Goal: Information Seeking & Learning: Check status

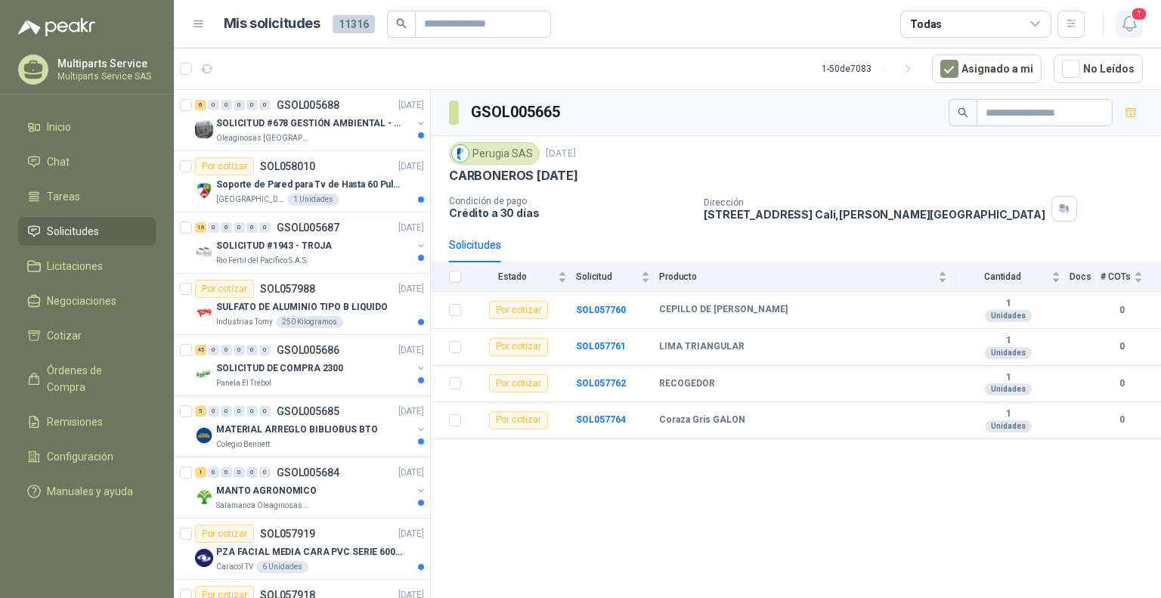
click at [1134, 17] on span "1" at bounding box center [1139, 14] width 17 height 14
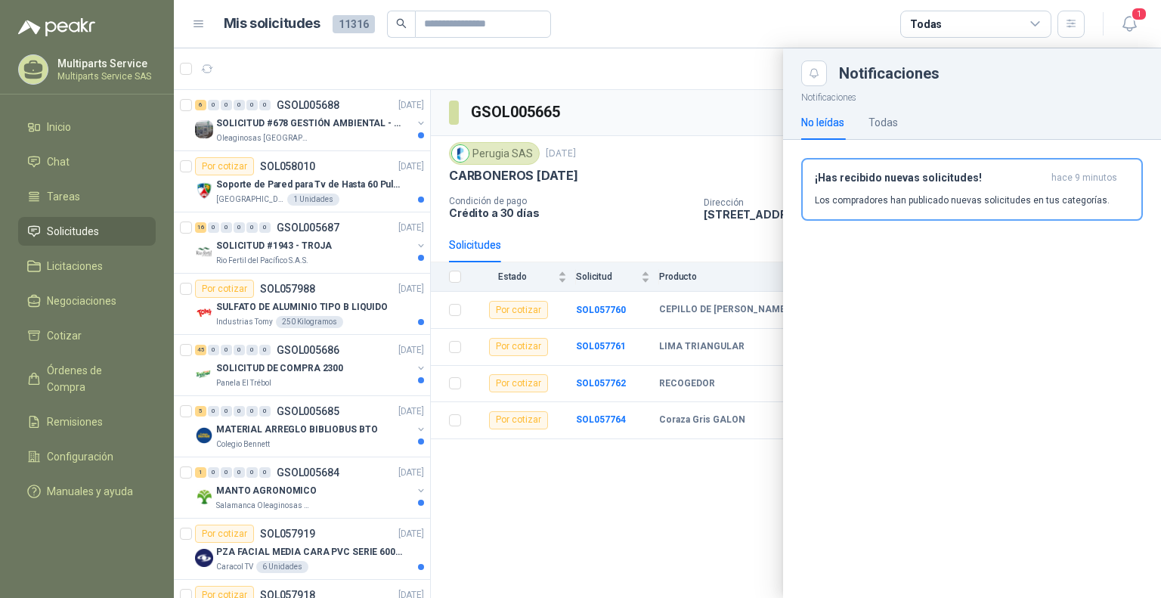
click at [896, 188] on div "¡Has recibido nuevas solicitudes! hace 9 minutos Los compradores han publicado …" at bounding box center [972, 190] width 314 height 36
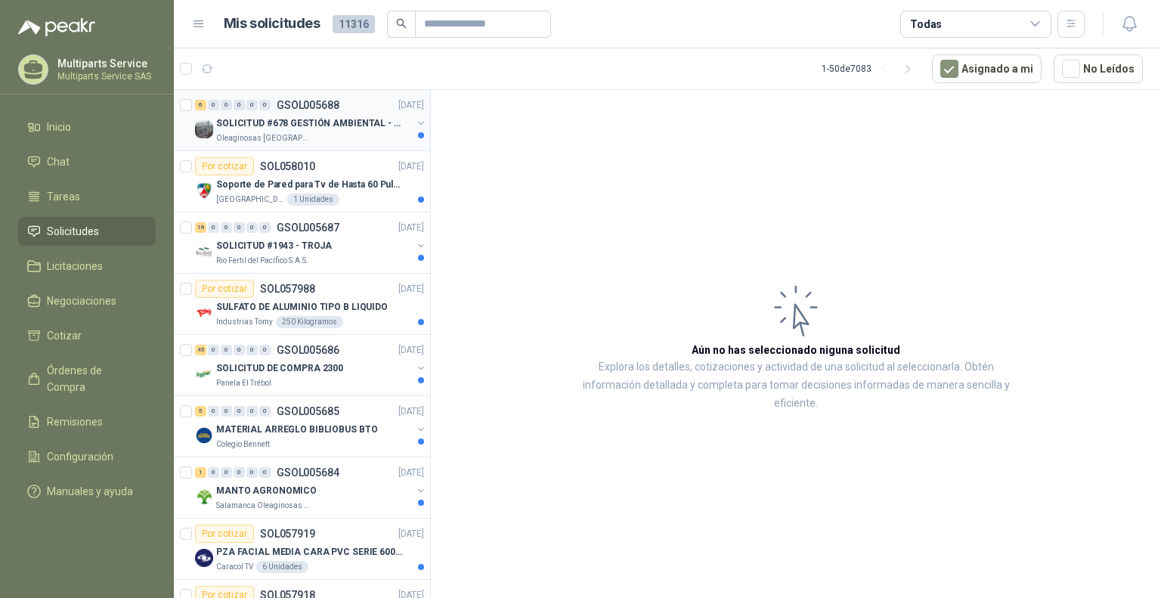
click at [336, 124] on p "SOLICITUD #678 GESTIÓN AMBIENTAL - TUMACO" at bounding box center [310, 123] width 188 height 14
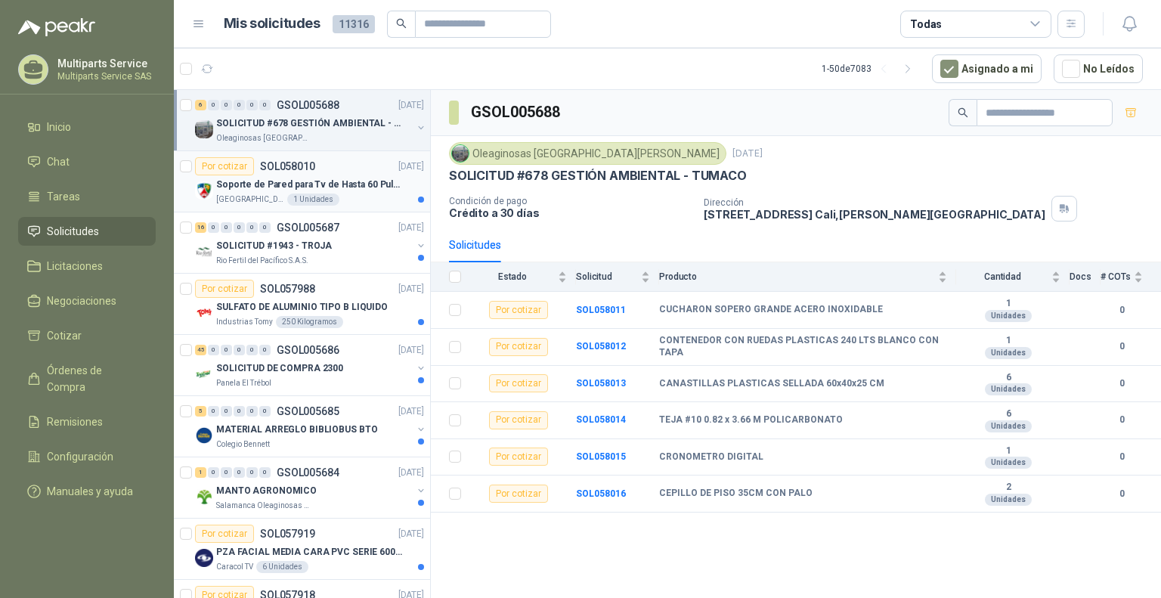
click at [356, 181] on p "Soporte de Pared para Tv de Hasta 60 Pulgadas con Brazo Articulado" at bounding box center [310, 185] width 188 height 14
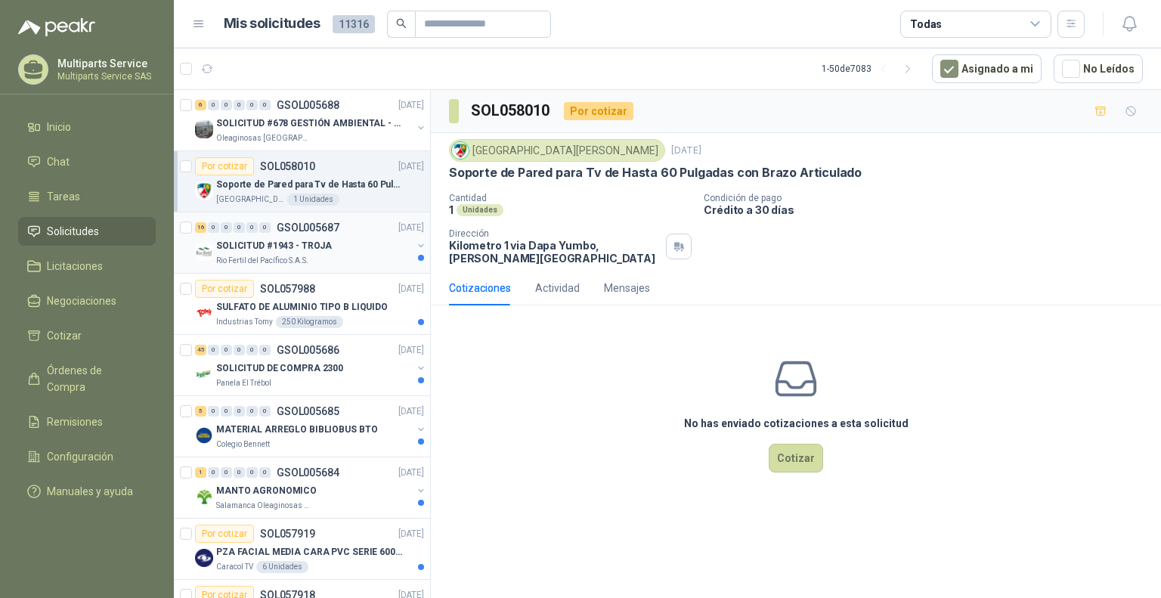
click at [354, 243] on div "SOLICITUD #1943 - TROJA" at bounding box center [314, 246] width 196 height 18
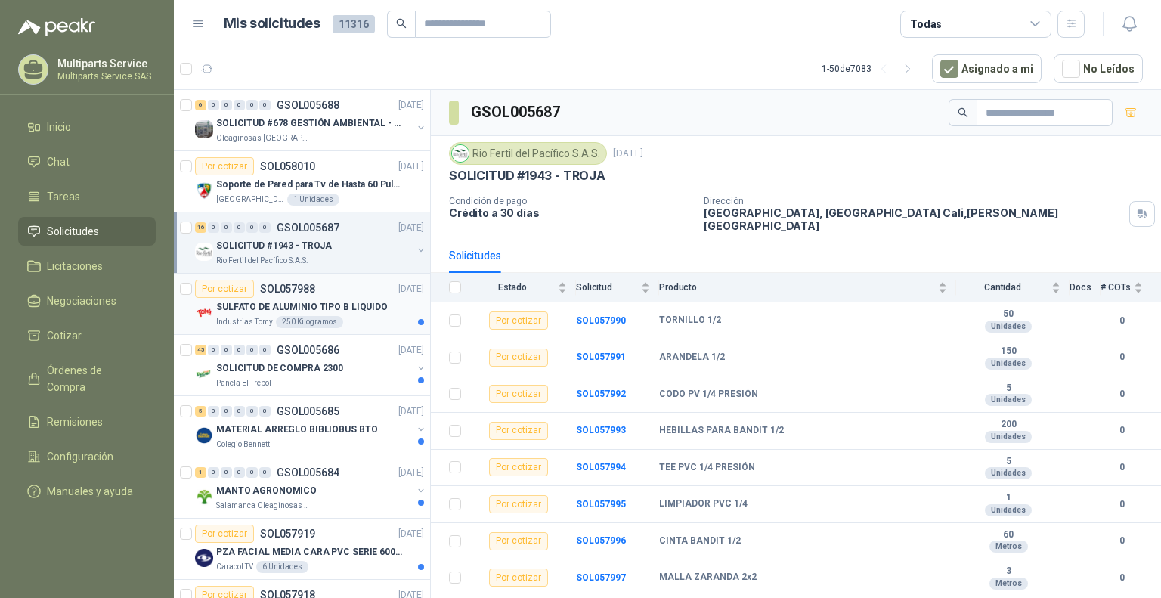
click at [352, 308] on p "SULFATO DE ALUMINIO TIPO B LIQUIDO" at bounding box center [302, 307] width 172 height 14
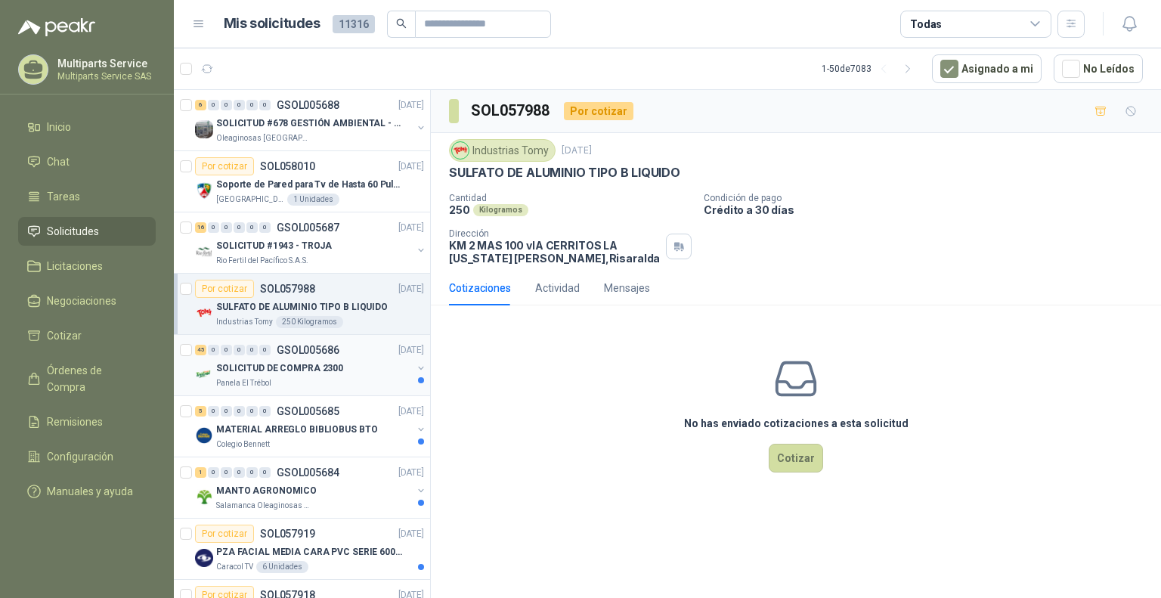
click at [367, 374] on div "SOLICITUD DE COMPRA 2300" at bounding box center [314, 368] width 196 height 18
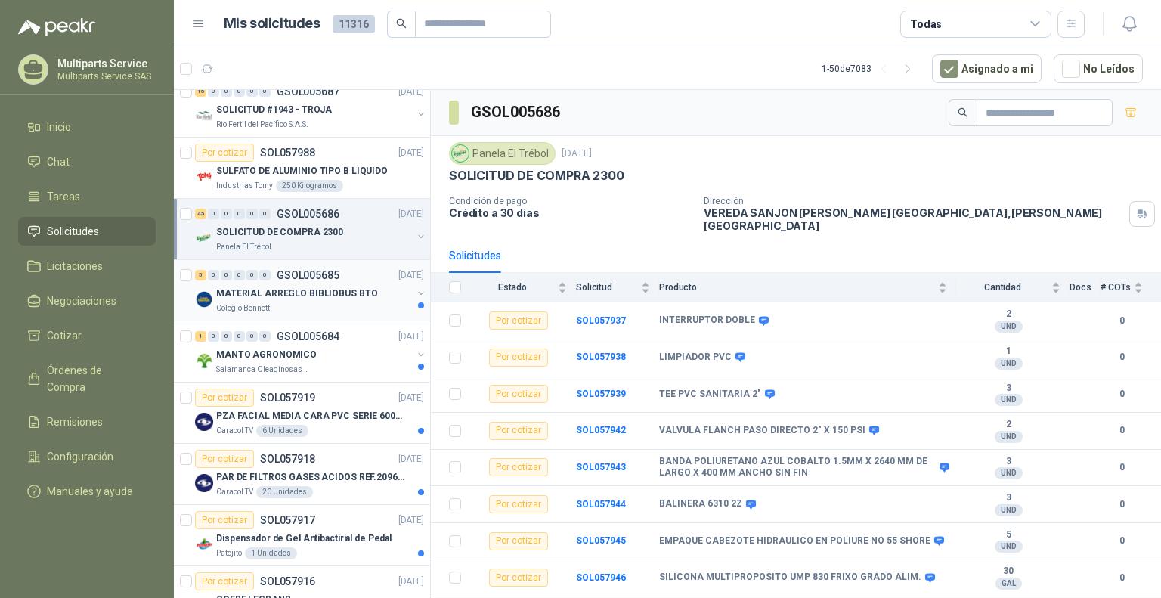
scroll to position [151, 0]
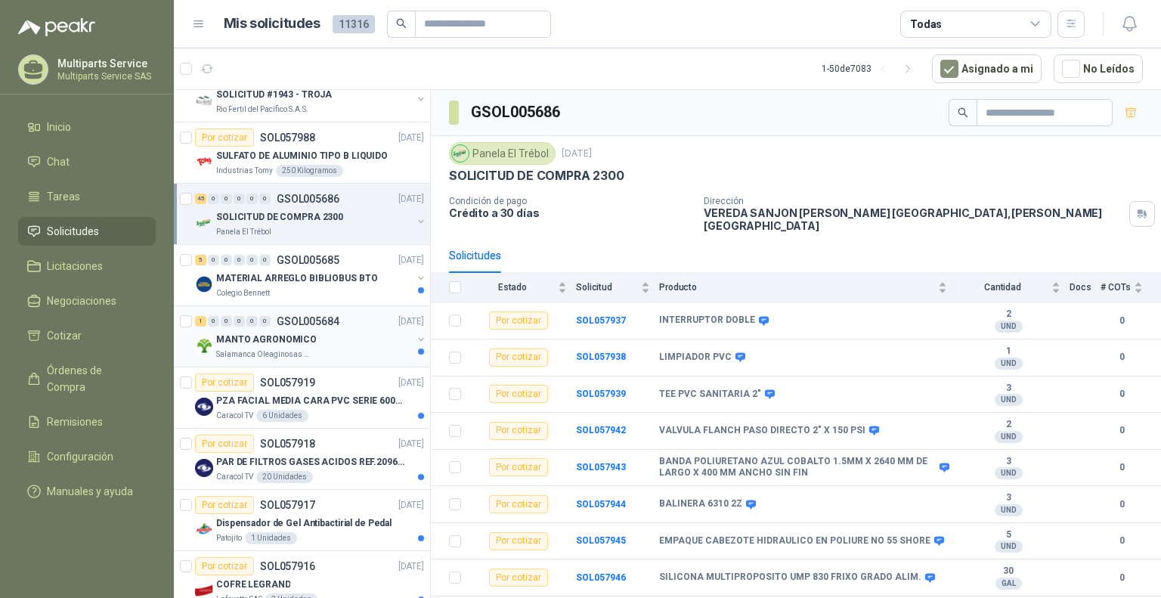
click at [327, 306] on div "1 0 0 0 0 0 GSOL005684 [DATE] MANTO AGRONOMICO Salamanca Oleaginosas SAS" at bounding box center [302, 336] width 256 height 61
click at [311, 338] on div "MANTO AGRONOMICO" at bounding box center [314, 339] width 196 height 18
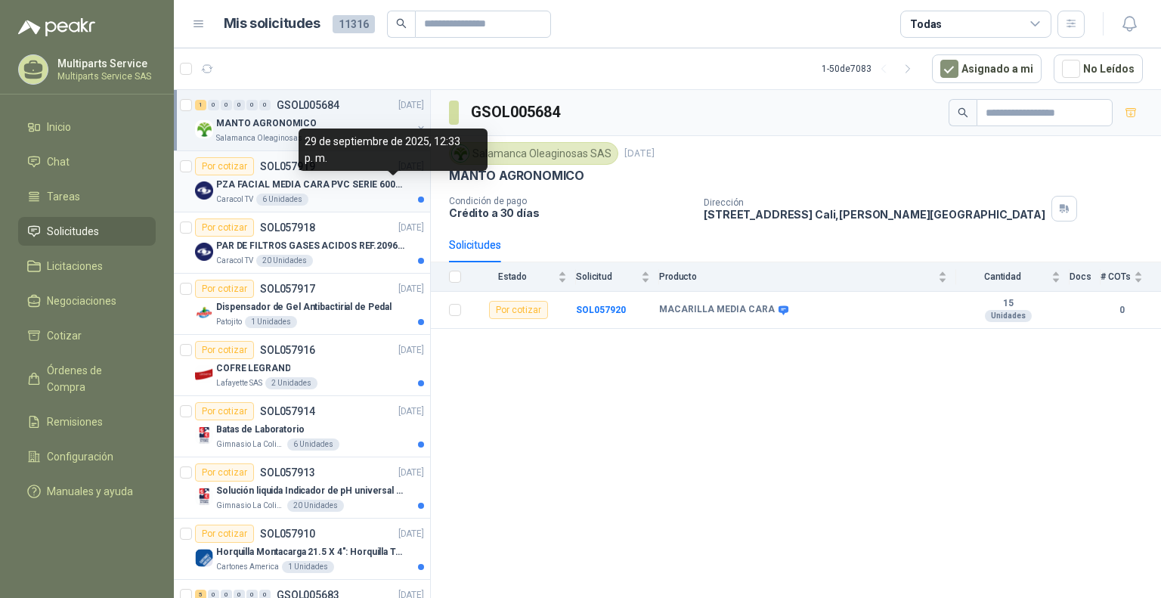
scroll to position [378, 0]
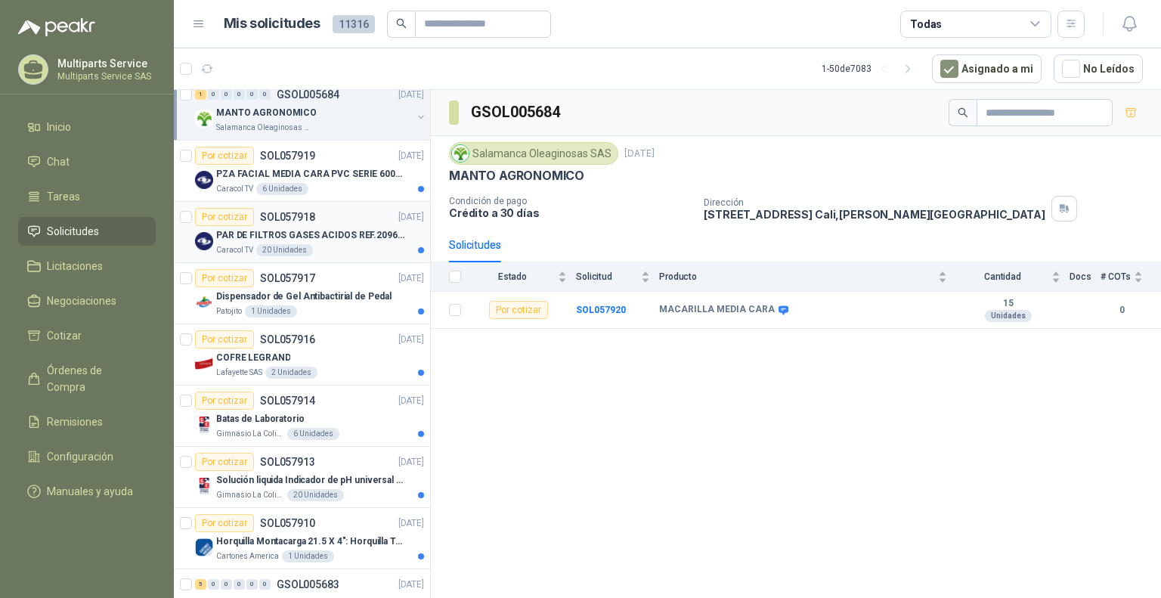
click at [347, 247] on div "Caracol TV 20 Unidades" at bounding box center [320, 250] width 208 height 12
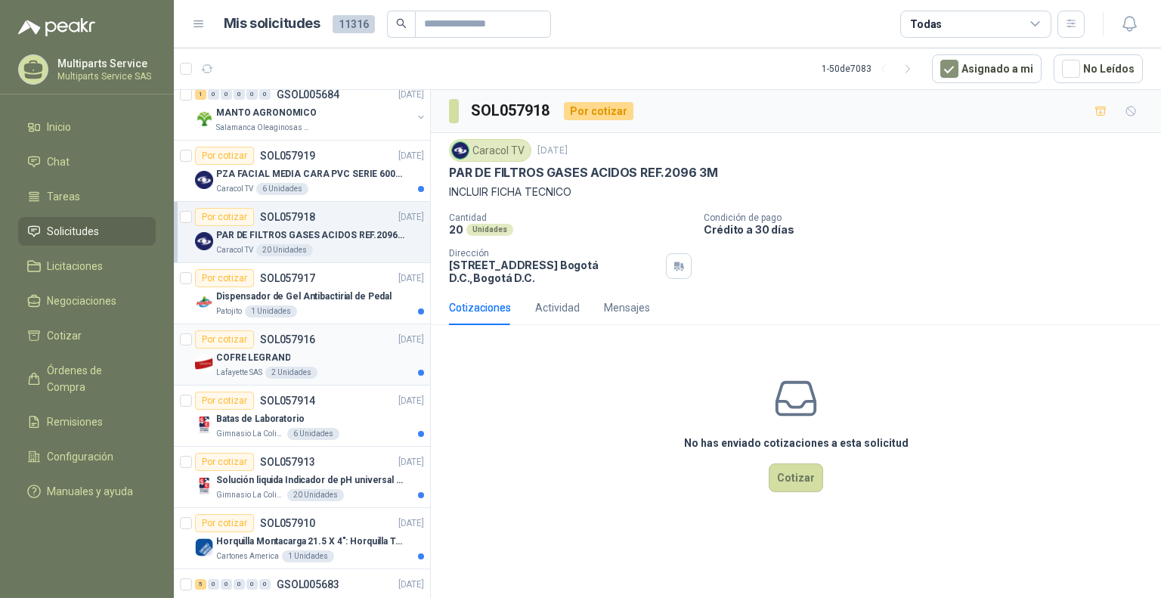
click at [370, 369] on div "Lafayette SAS 2 Unidades" at bounding box center [320, 373] width 208 height 12
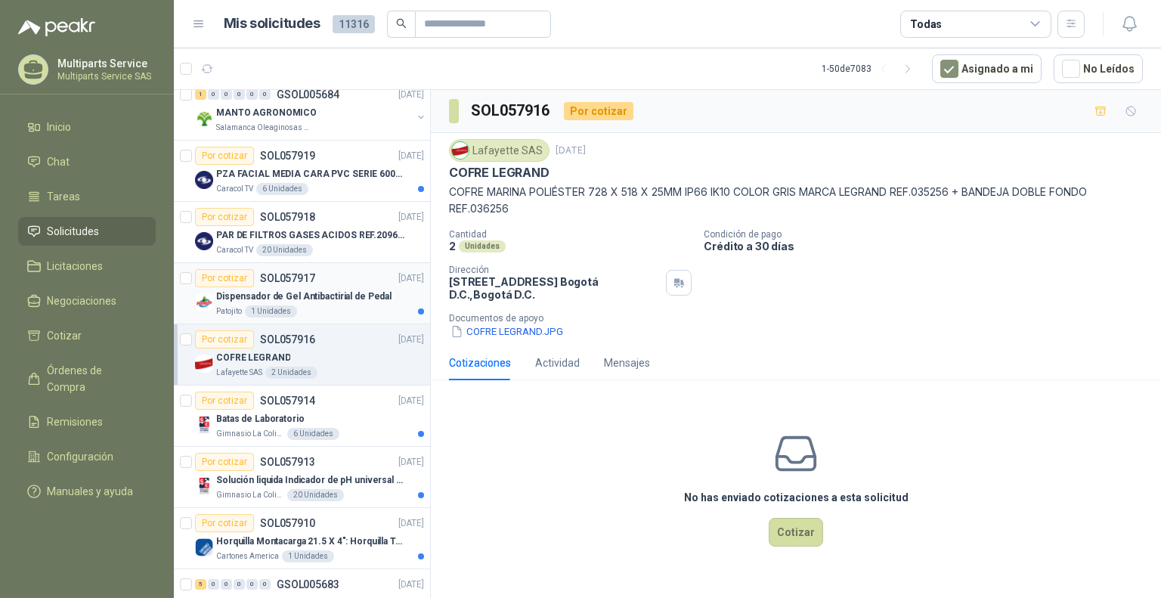
click at [353, 280] on div "Por cotizar SOL057917 [DATE]" at bounding box center [309, 278] width 229 height 18
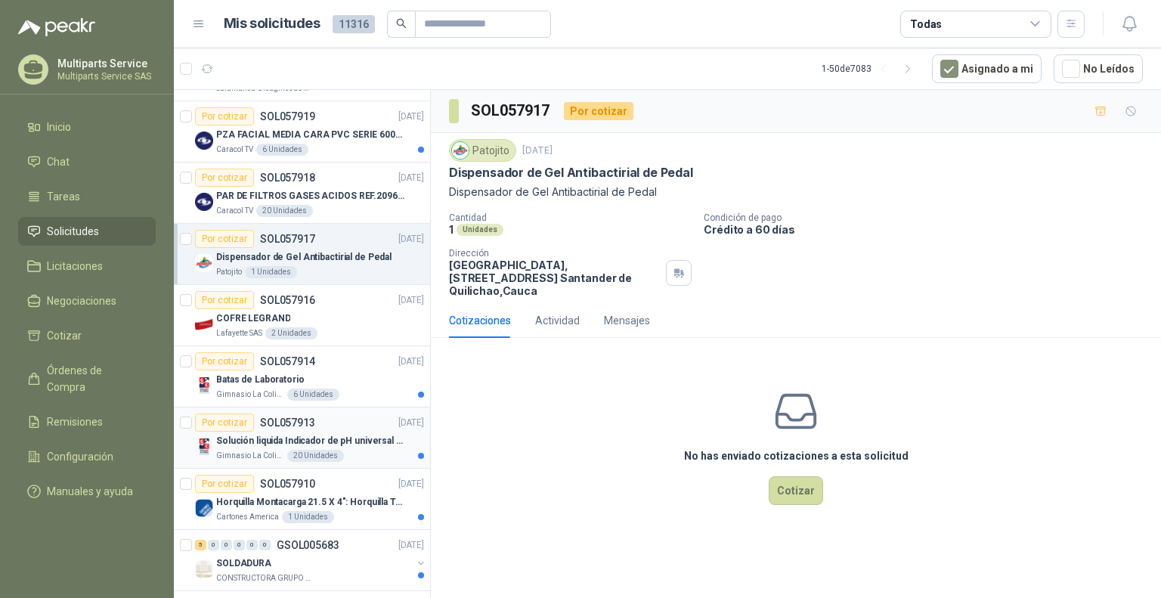
scroll to position [453, 0]
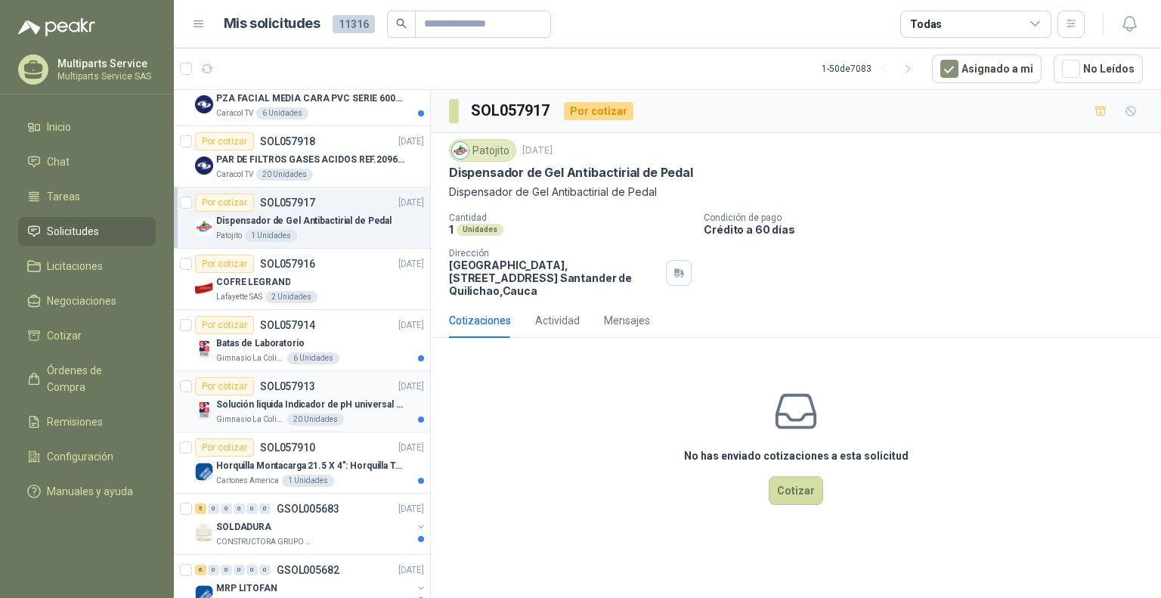
click at [364, 398] on p "Solución liquida Indicador de pH universal de 500ml o 20 de 25ml (no tiras de p…" at bounding box center [310, 405] width 188 height 14
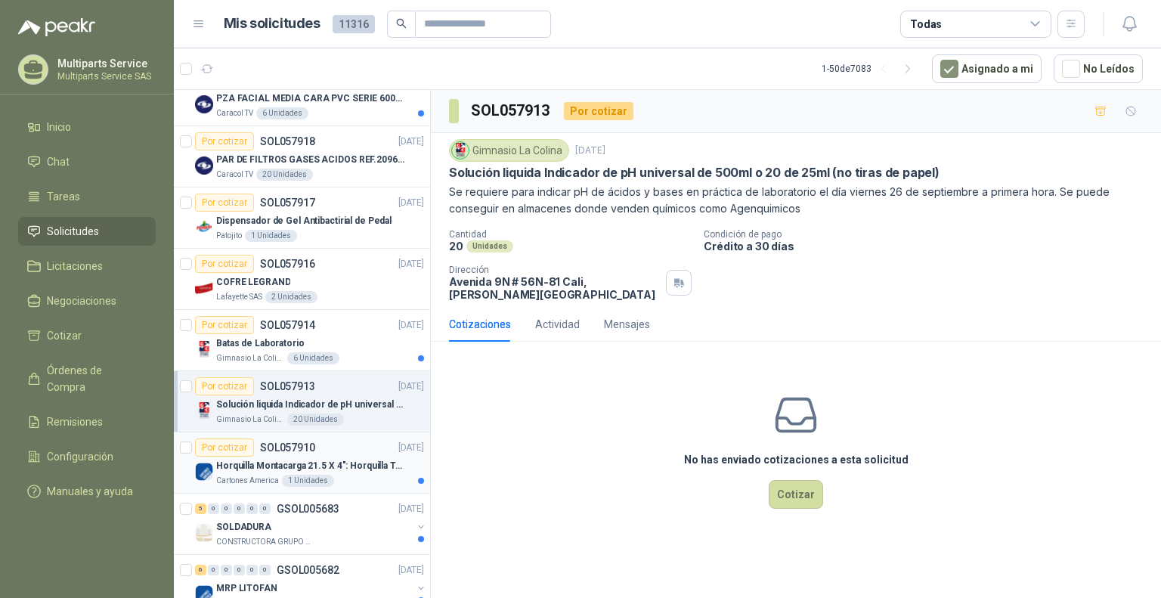
click at [335, 459] on p "Horquilla Montacarga 21.5 X 4": Horquilla Telescopica Overall size 2108 x 660 x…" at bounding box center [310, 466] width 188 height 14
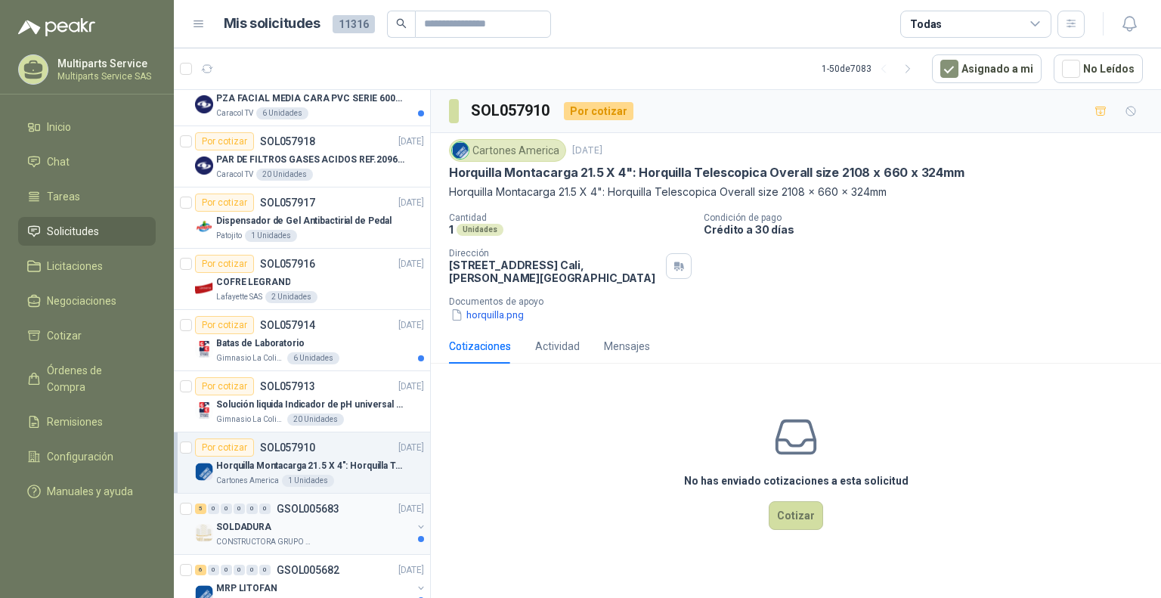
click at [354, 520] on div "SOLDADURA" at bounding box center [314, 527] width 196 height 18
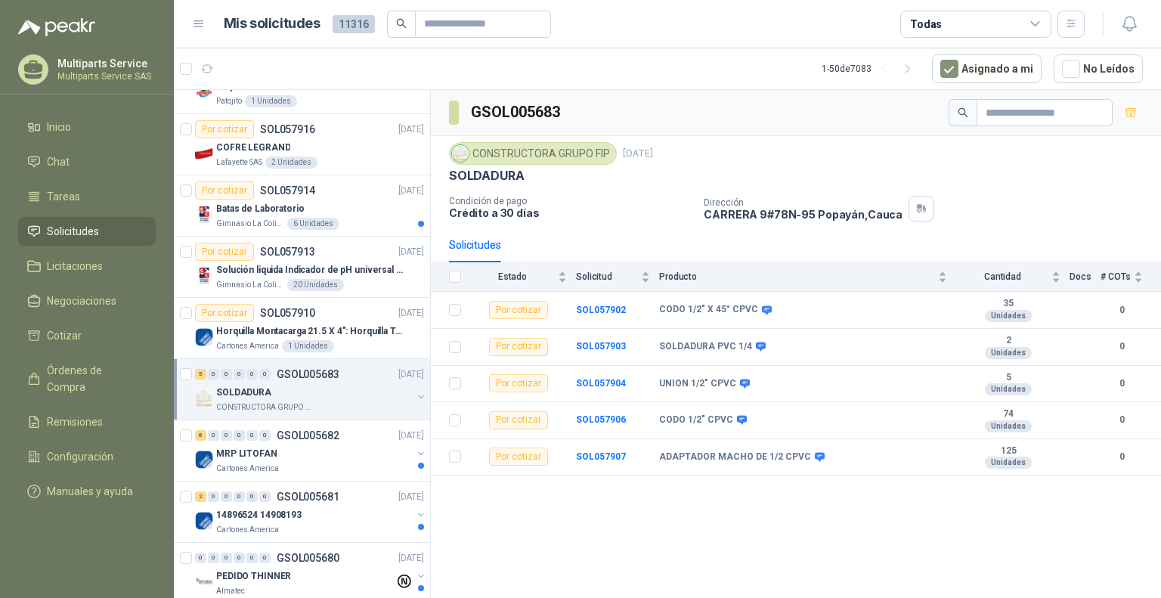
scroll to position [831, 0]
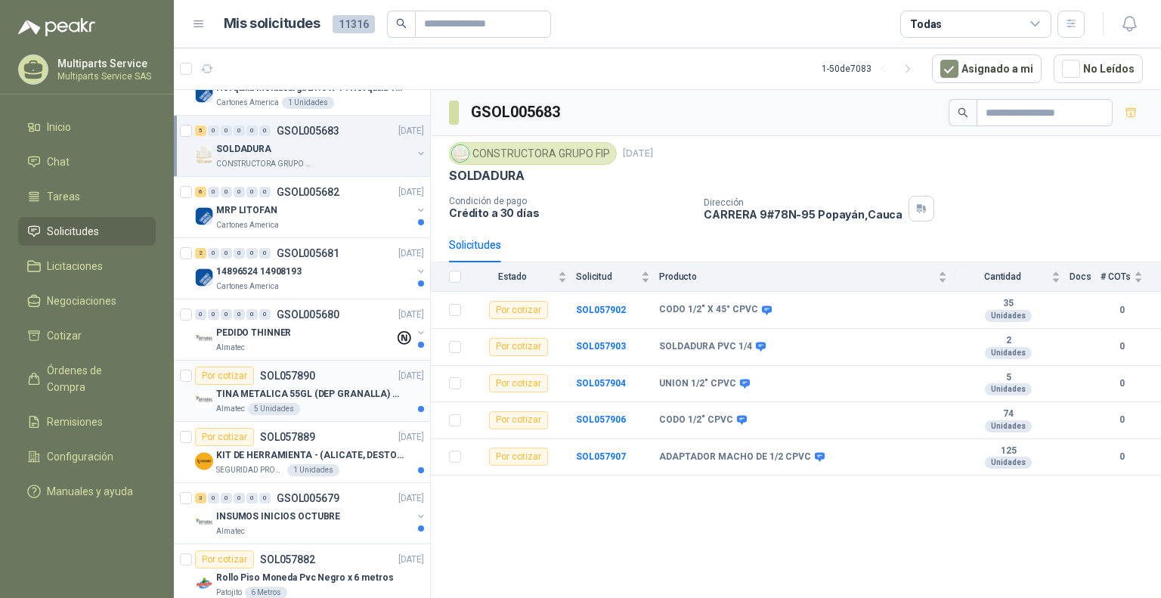
click at [345, 397] on p "TINA METALICA 55GL (DEP GRANALLA) CON TAPA" at bounding box center [310, 394] width 188 height 14
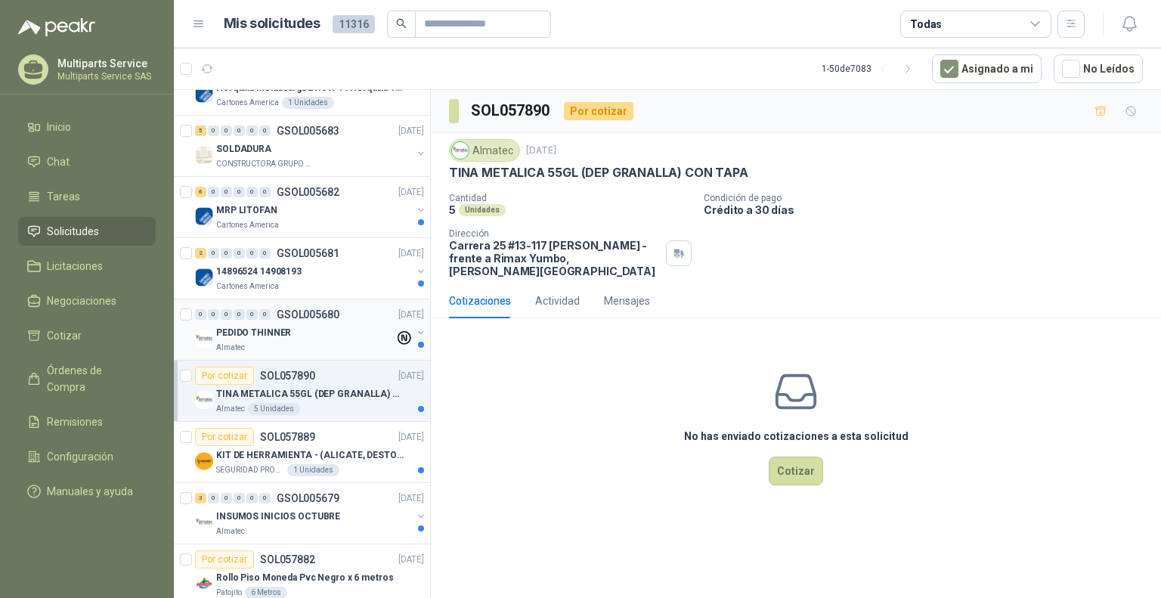
click at [327, 330] on div "PEDIDO THINNER" at bounding box center [305, 332] width 178 height 18
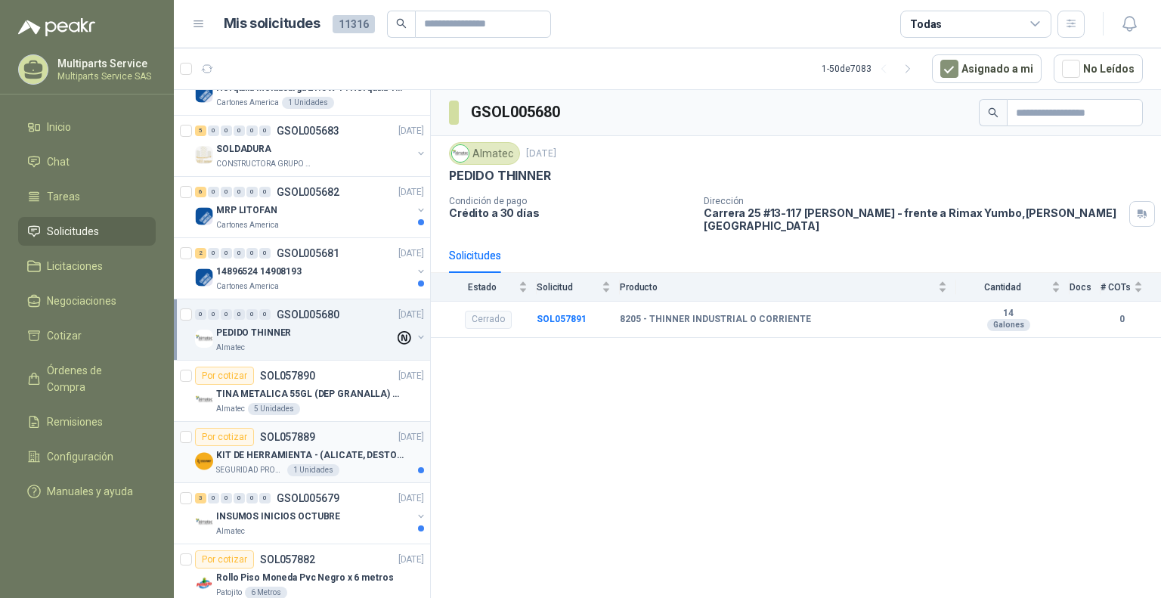
click at [367, 464] on div "SEGURIDAD PROVISER LTDA 1 Unidades" at bounding box center [320, 470] width 208 height 12
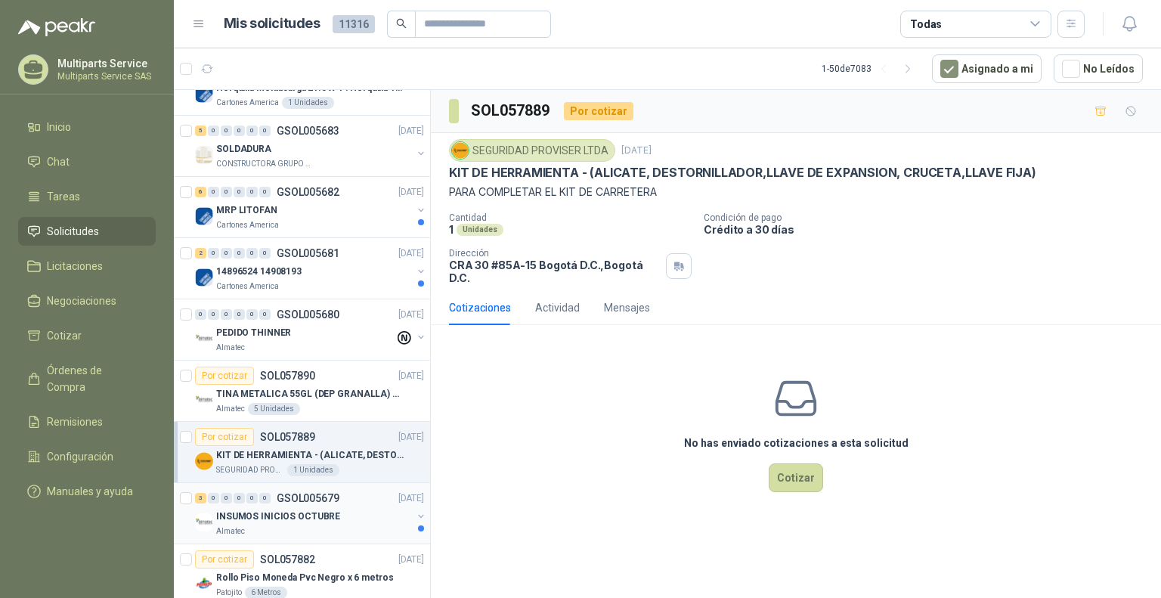
click at [355, 513] on div "INSUMOS INICIOS OCTUBRE" at bounding box center [314, 516] width 196 height 18
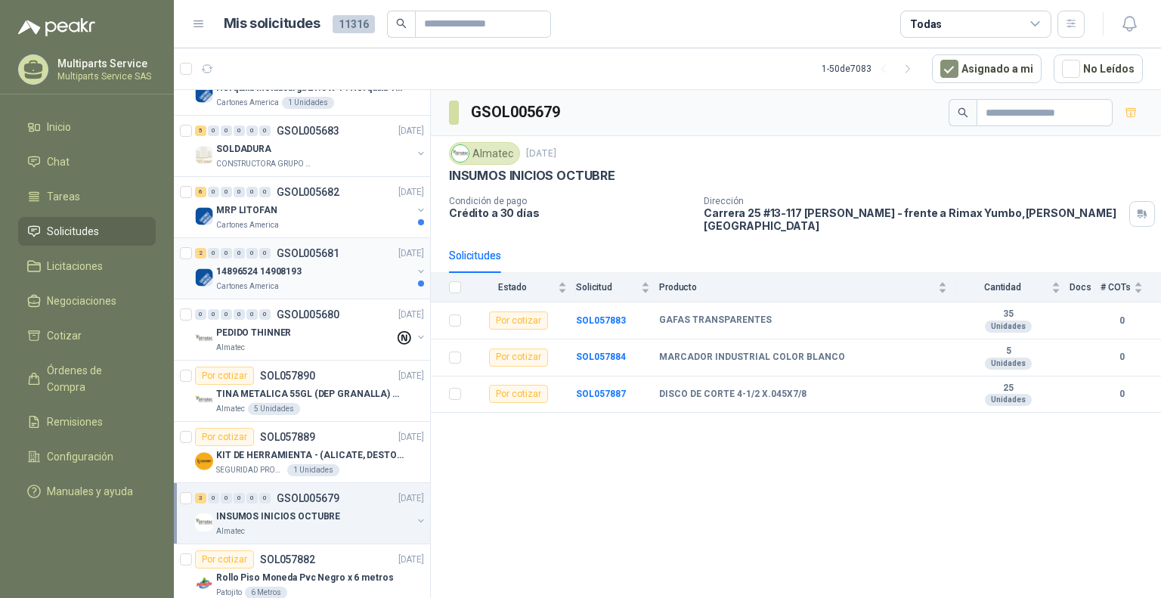
click at [287, 283] on div "Cartones America" at bounding box center [314, 286] width 196 height 12
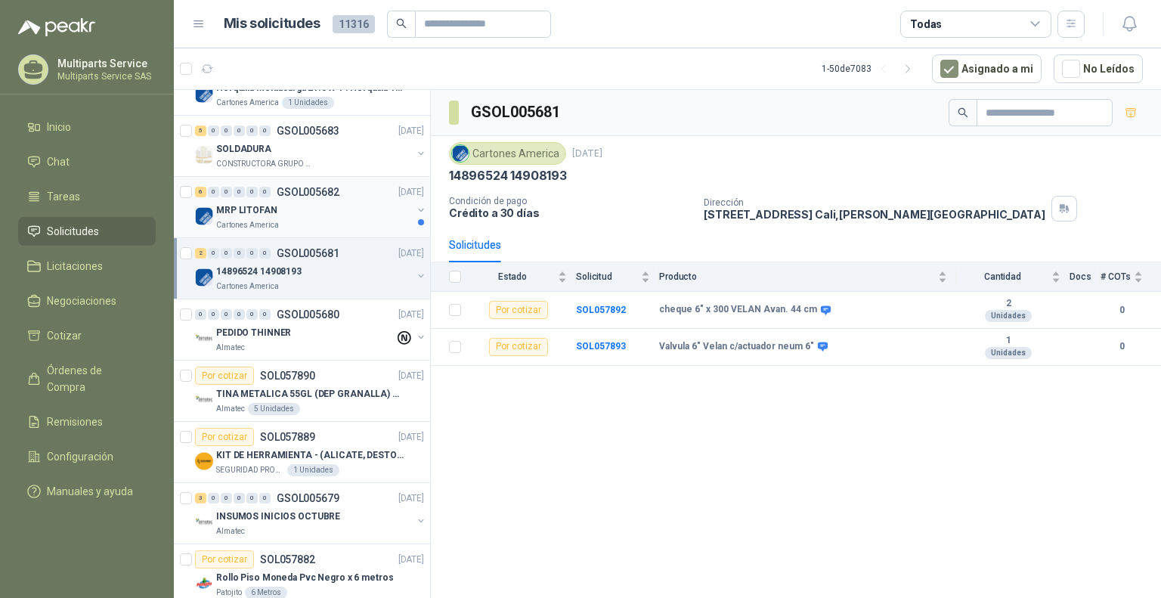
click at [346, 194] on div "6 0 0 0 0 0 GSOL005682 [DATE]" at bounding box center [311, 192] width 232 height 18
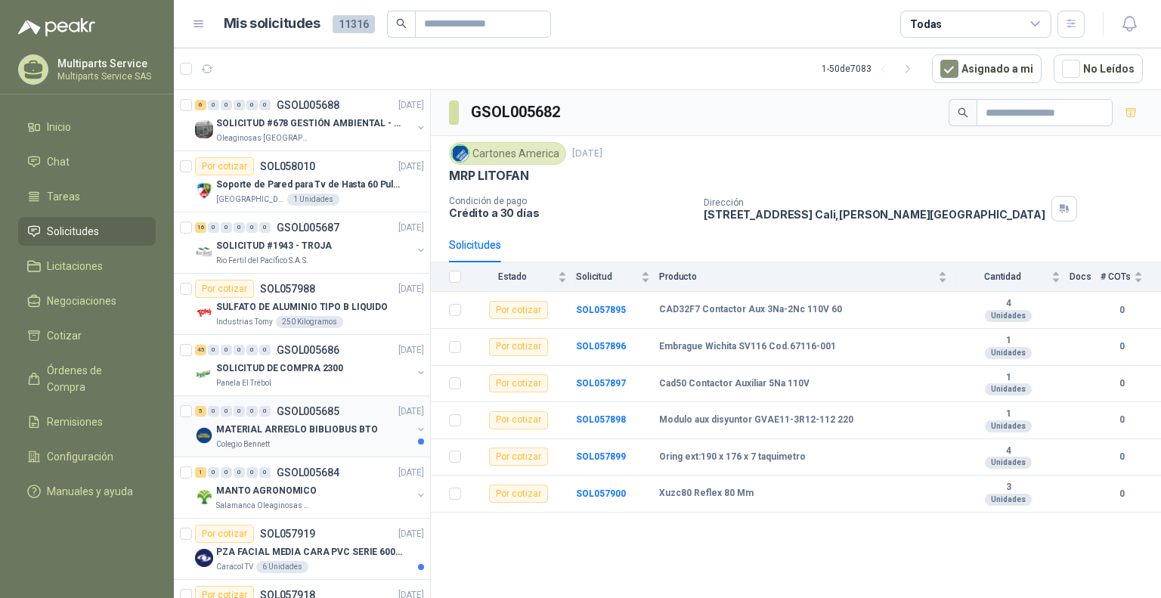
click at [359, 418] on div "5 0 0 0 0 0 GSOL005685 [DATE]" at bounding box center [311, 411] width 232 height 18
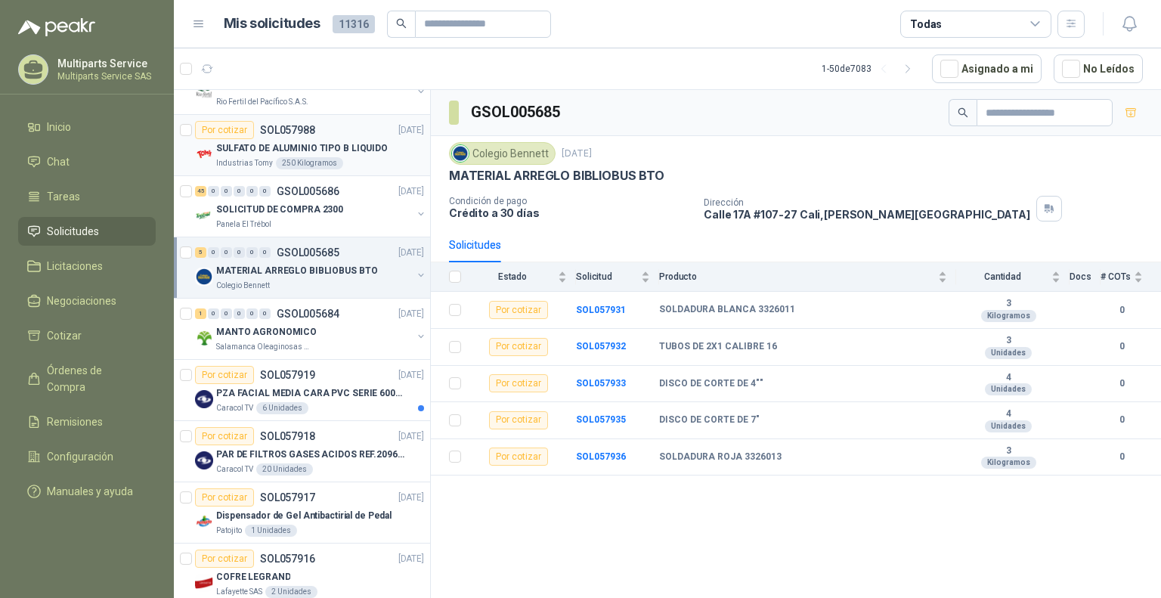
scroll to position [378, 0]
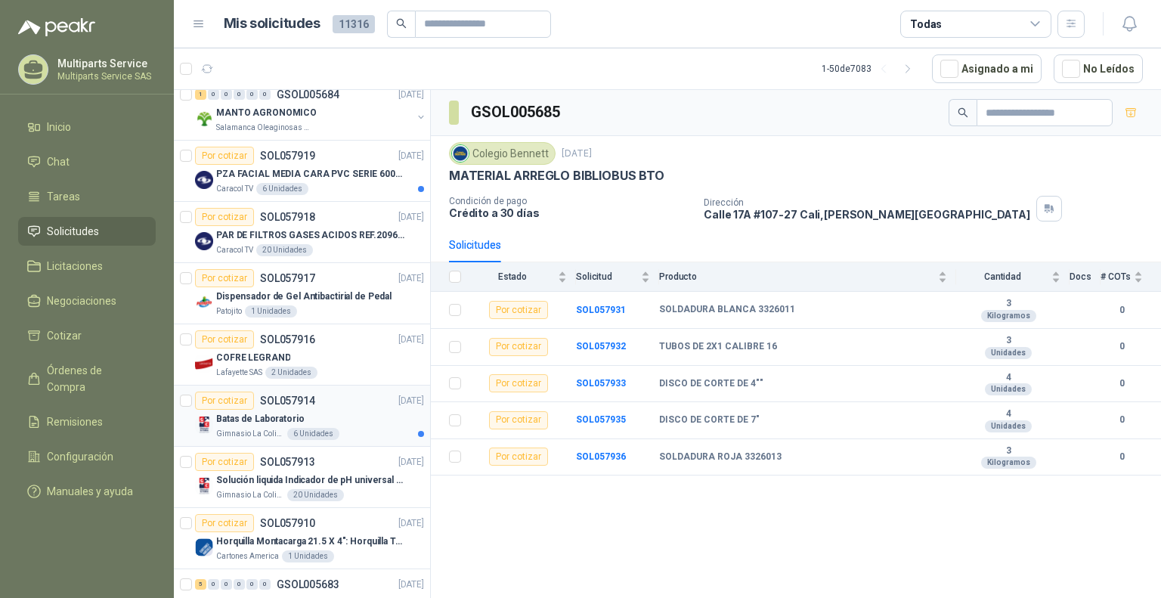
click at [369, 396] on div "Por cotizar SOL057914 [DATE]" at bounding box center [309, 400] width 229 height 18
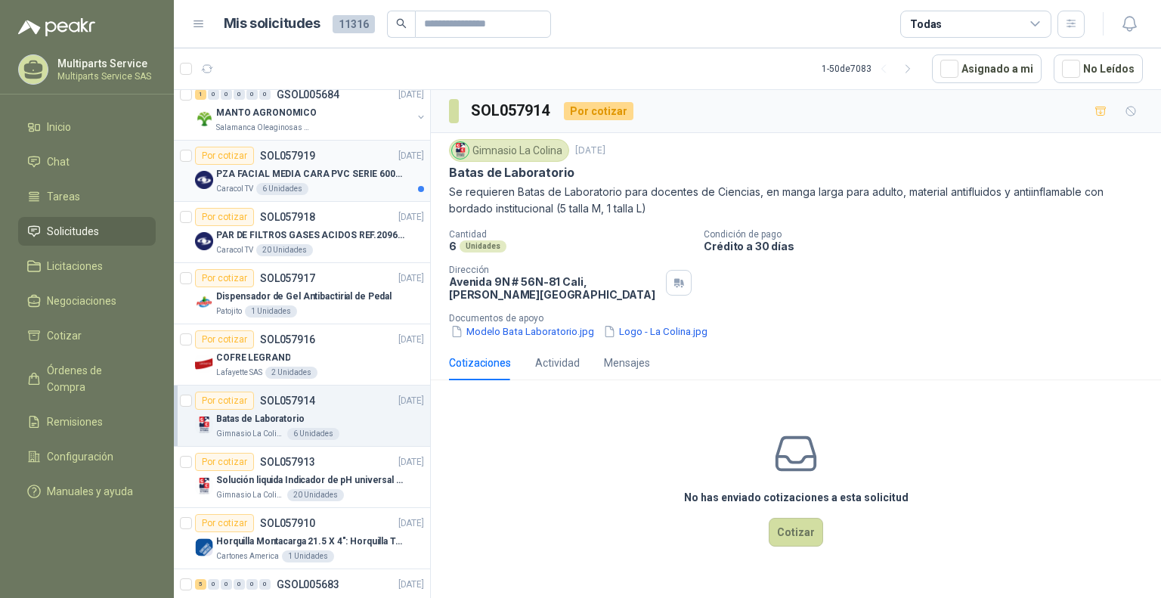
click at [360, 178] on p "PZA FACIAL MEDIA CARA PVC SERIE 6000 3M" at bounding box center [310, 174] width 188 height 14
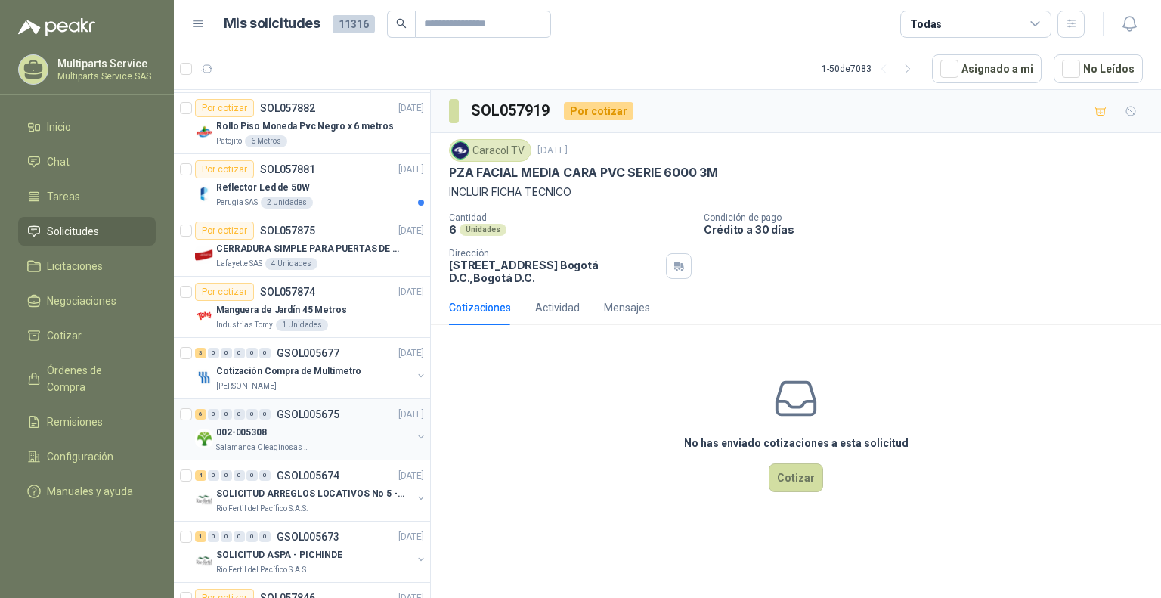
scroll to position [1360, 0]
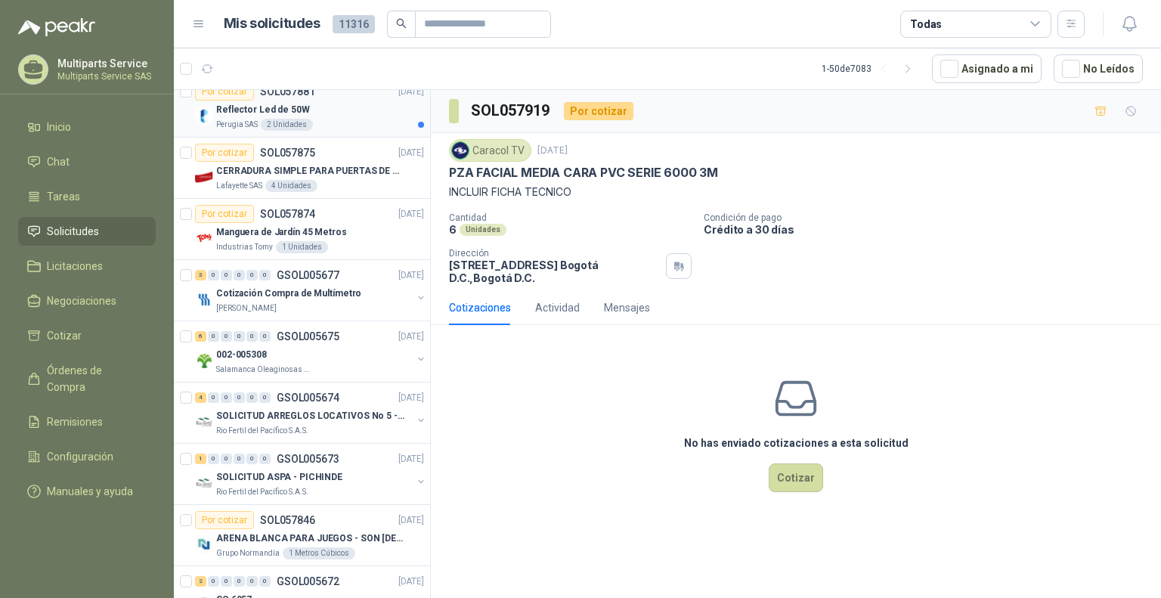
click at [360, 102] on div "Reflector Led de 50W" at bounding box center [320, 110] width 208 height 18
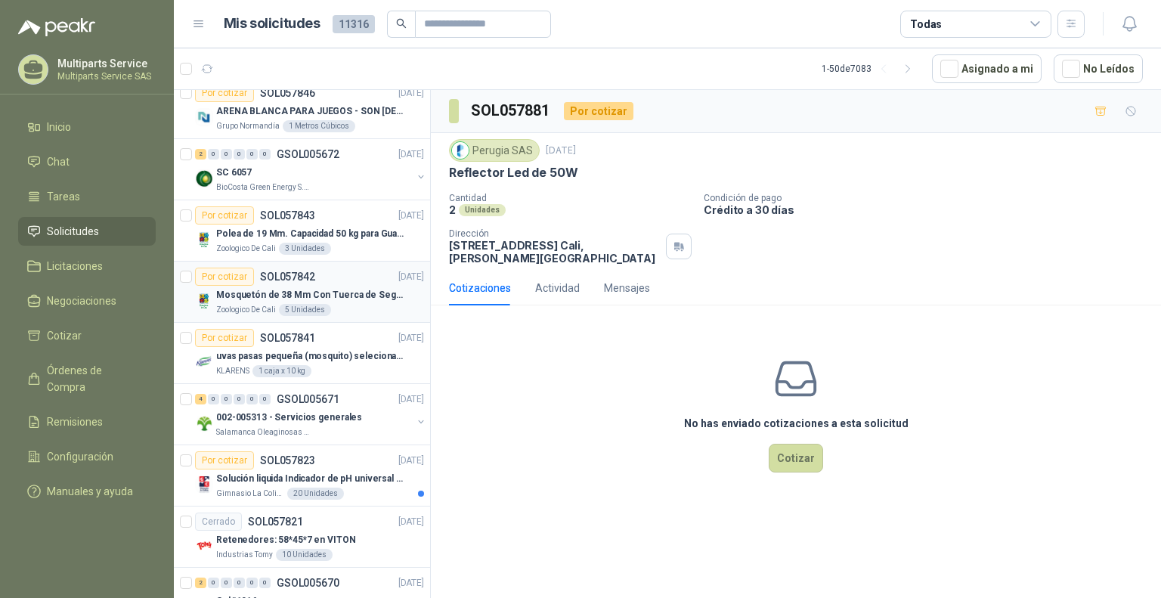
scroll to position [1889, 0]
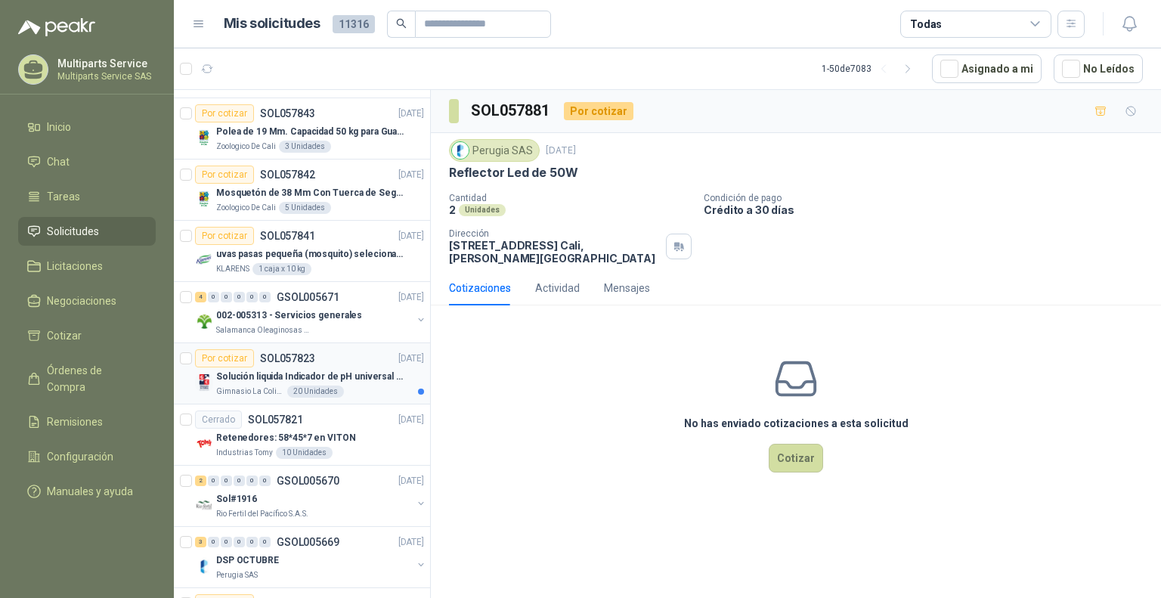
click at [381, 389] on div "Gimnasio La Colina 20 Unidades" at bounding box center [320, 391] width 208 height 12
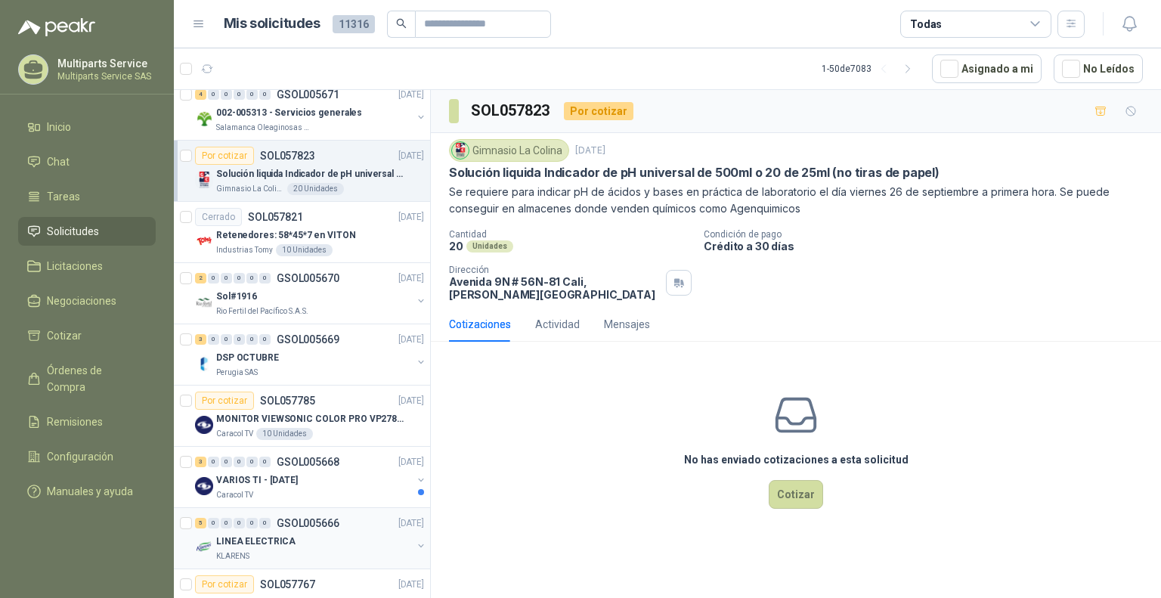
scroll to position [2343, 0]
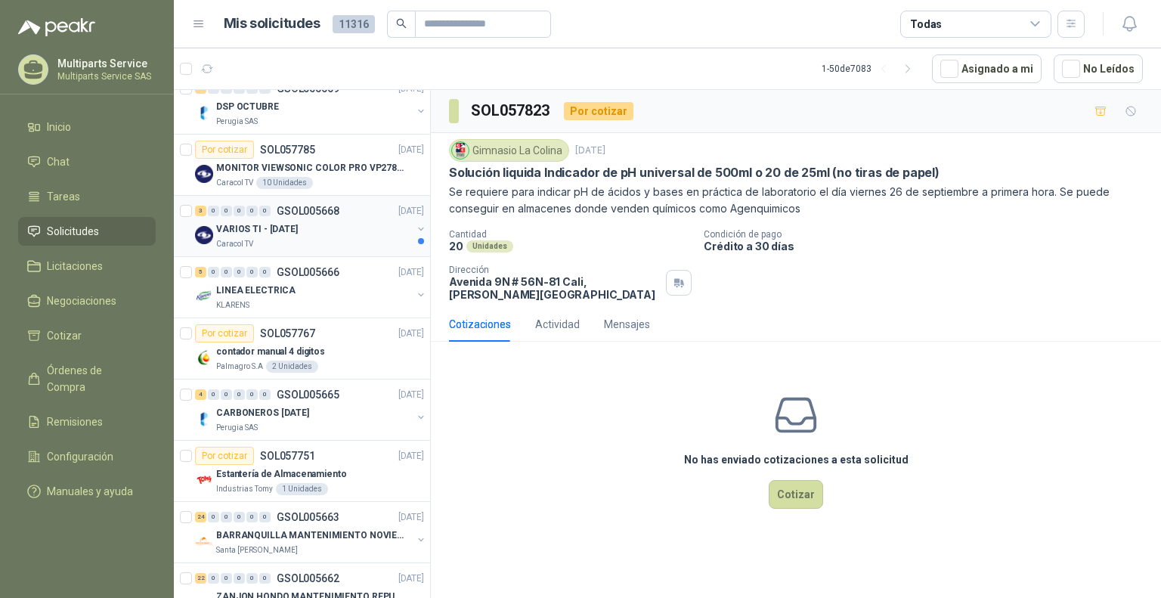
click at [345, 220] on div "VARIOS TI - [DATE]" at bounding box center [314, 229] width 196 height 18
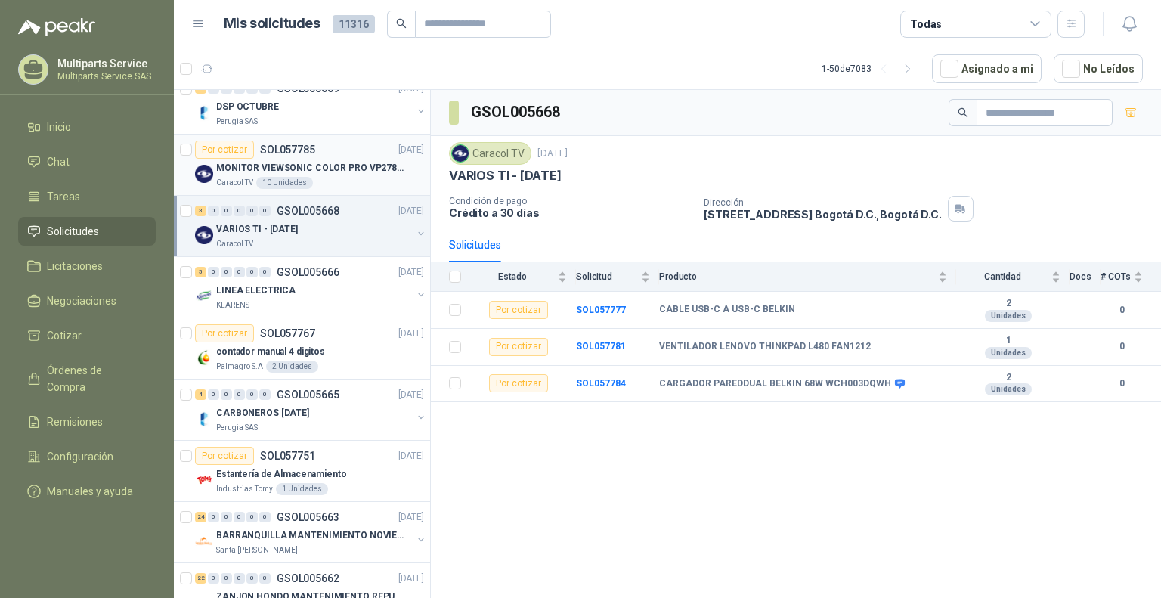
click at [364, 167] on p "MONITOR VIEWSONIC COLOR PRO VP2786-4K" at bounding box center [310, 168] width 188 height 14
